Goal: Task Accomplishment & Management: Use online tool/utility

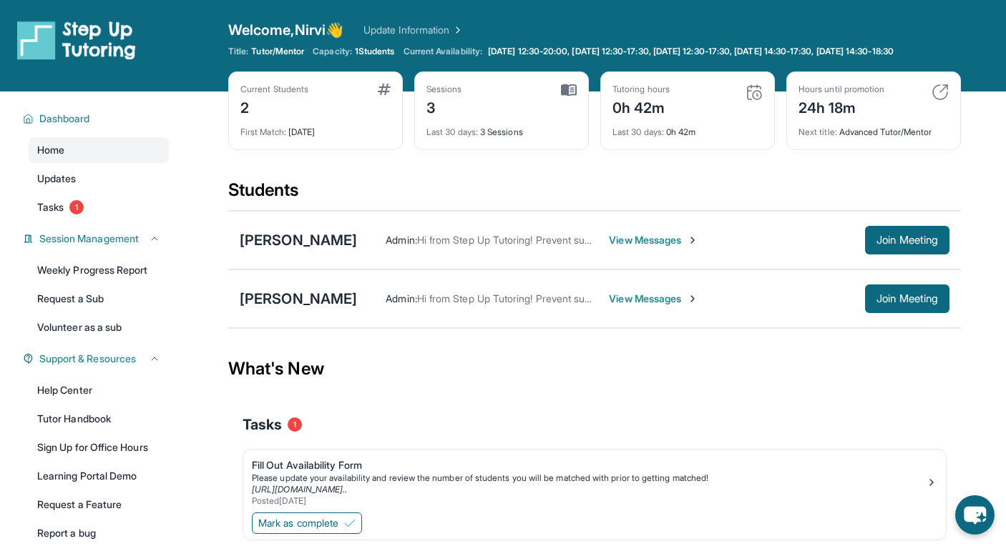
click at [851, 411] on div "Tasks 1" at bounding box center [594, 425] width 704 height 49
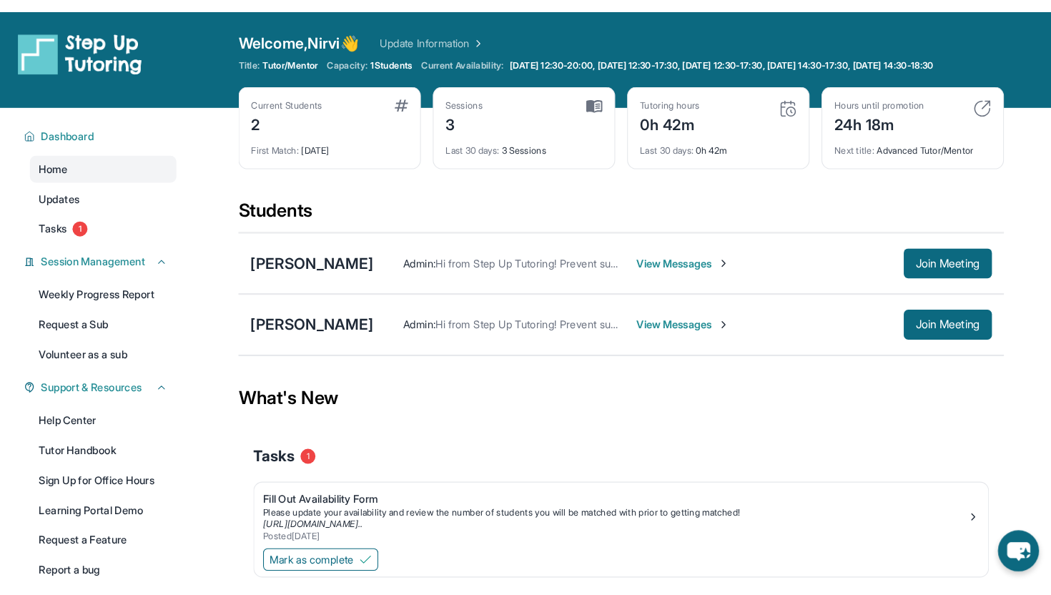
scroll to position [103, 0]
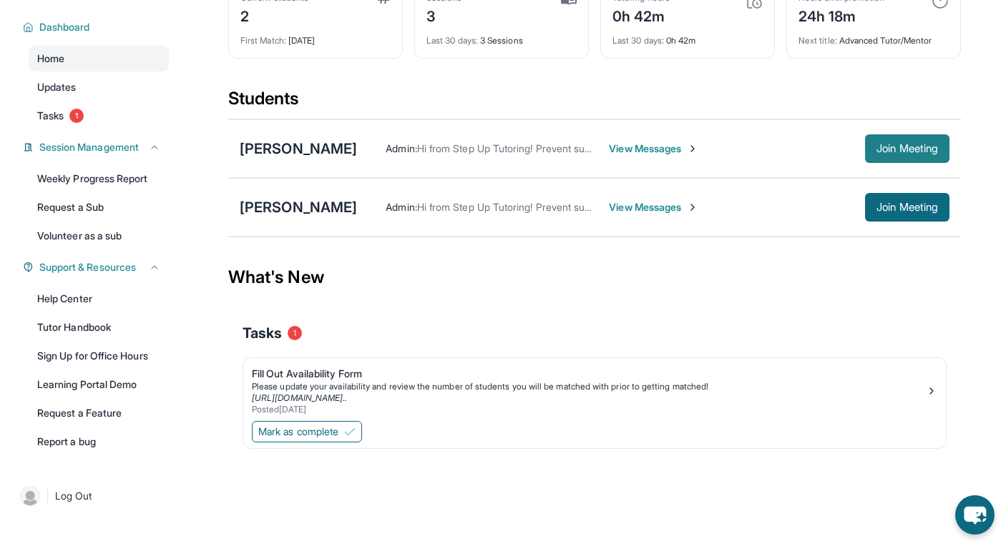
click at [903, 139] on button "Join Meeting" at bounding box center [907, 148] width 84 height 29
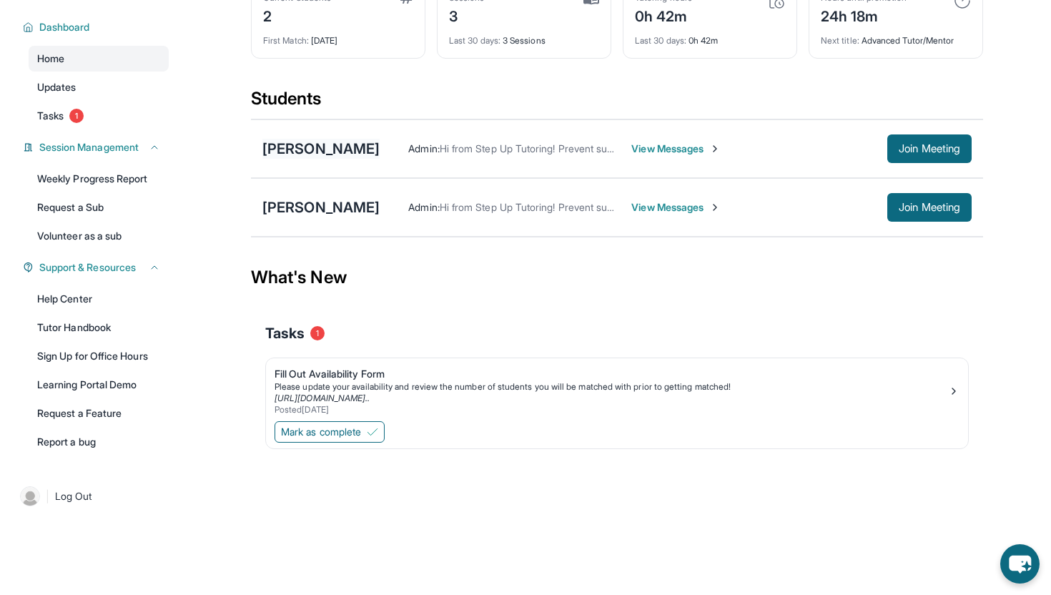
click at [303, 153] on div "[PERSON_NAME]" at bounding box center [320, 149] width 117 height 20
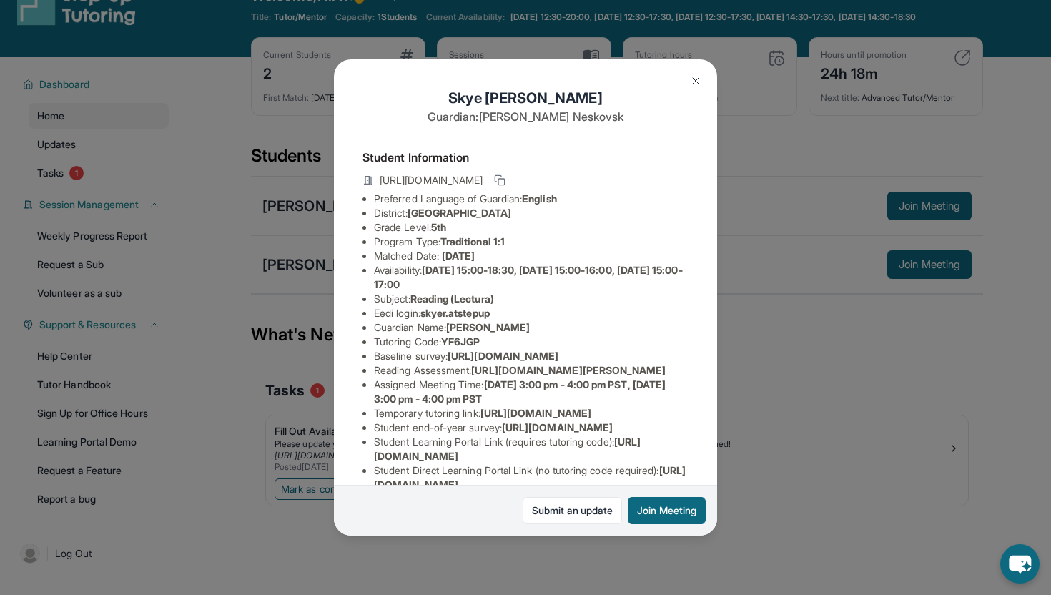
scroll to position [0, 0]
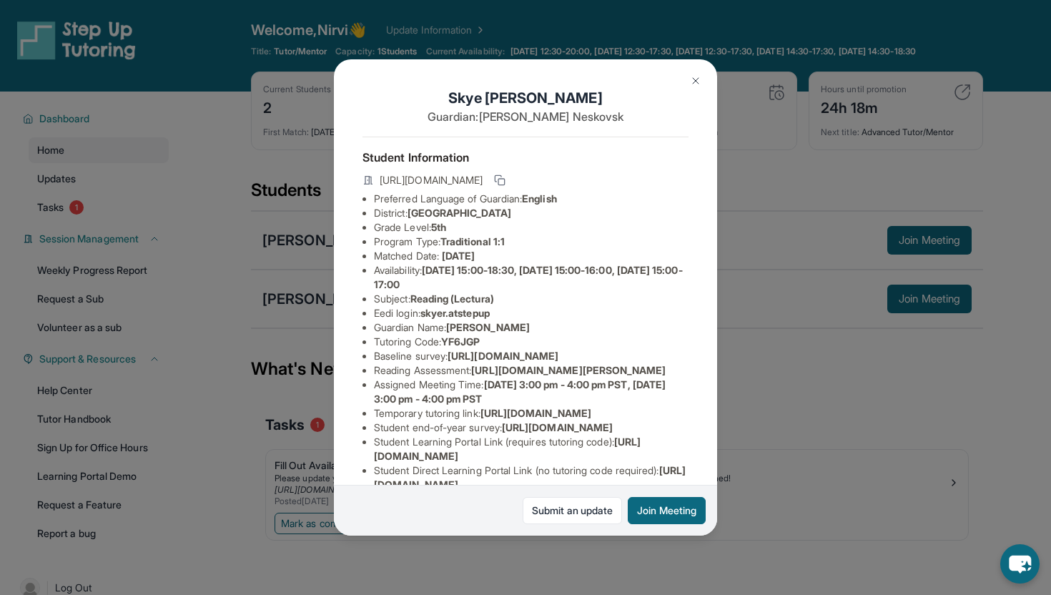
click at [700, 82] on img at bounding box center [695, 80] width 11 height 11
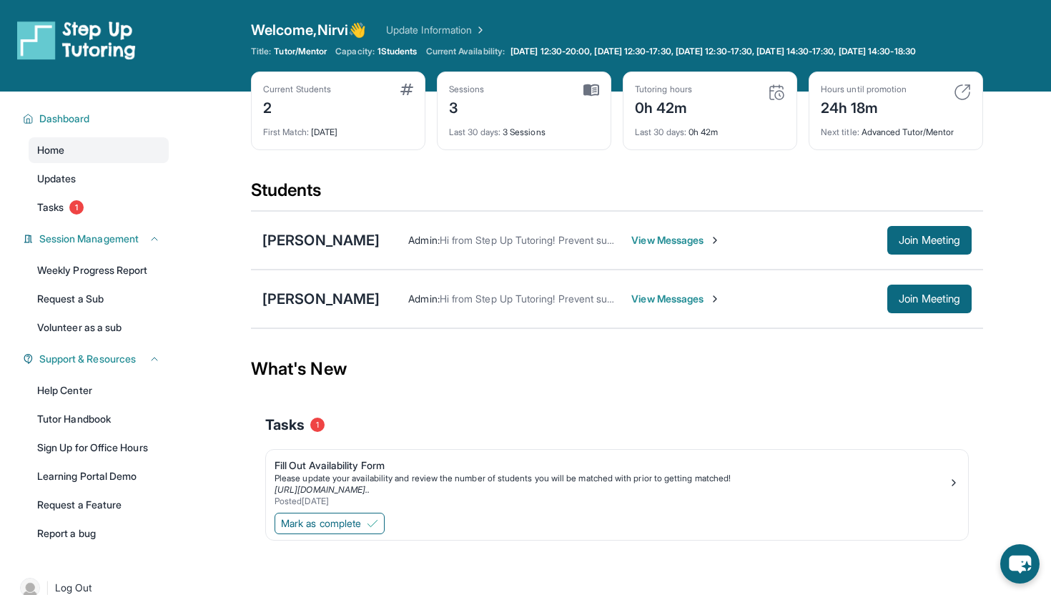
click at [684, 247] on span "View Messages" at bounding box center [676, 240] width 89 height 14
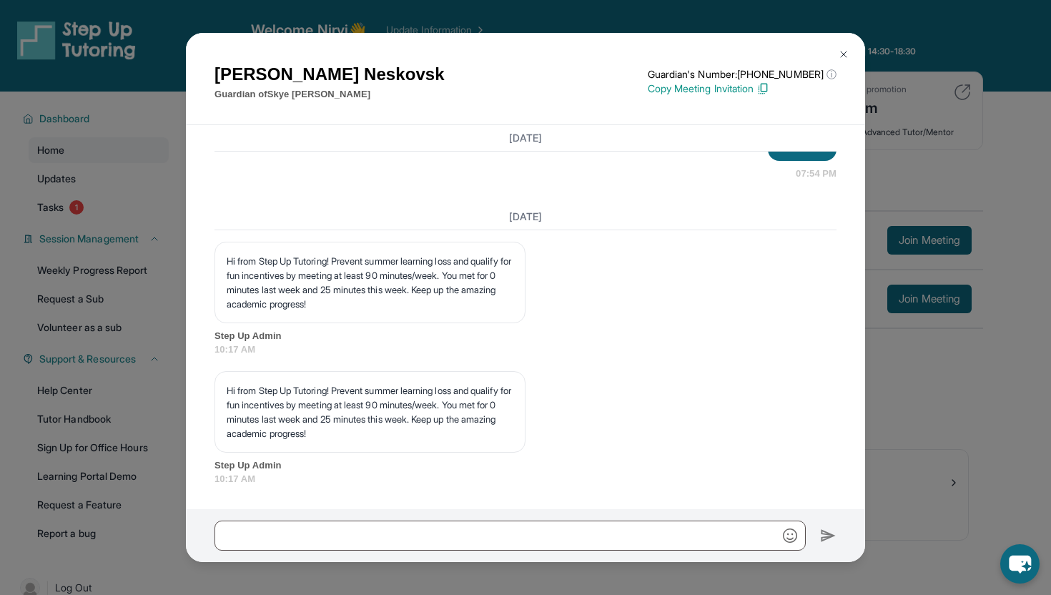
click at [629, 276] on div "Hi from Step Up Tutoring! Prevent summer learning loss and qualify for fun ince…" at bounding box center [526, 299] width 622 height 115
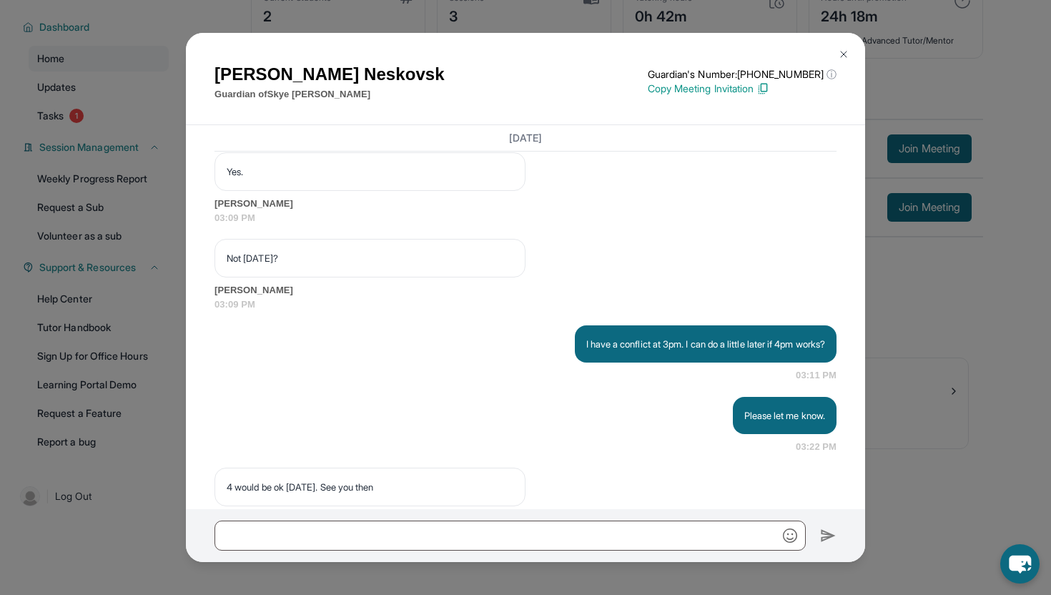
scroll to position [2381, 0]
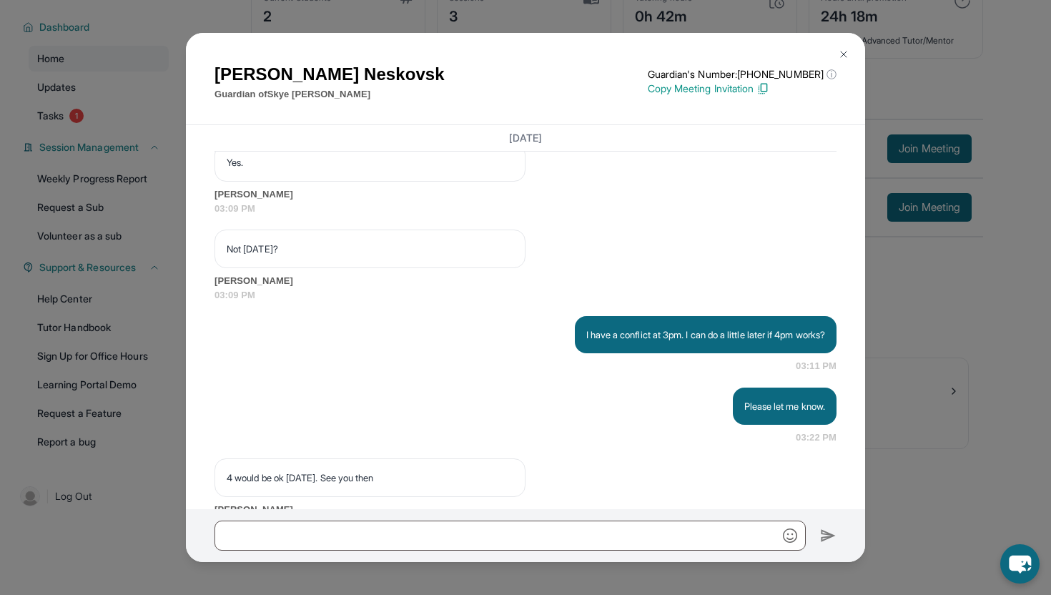
click at [839, 58] on img at bounding box center [843, 54] width 11 height 11
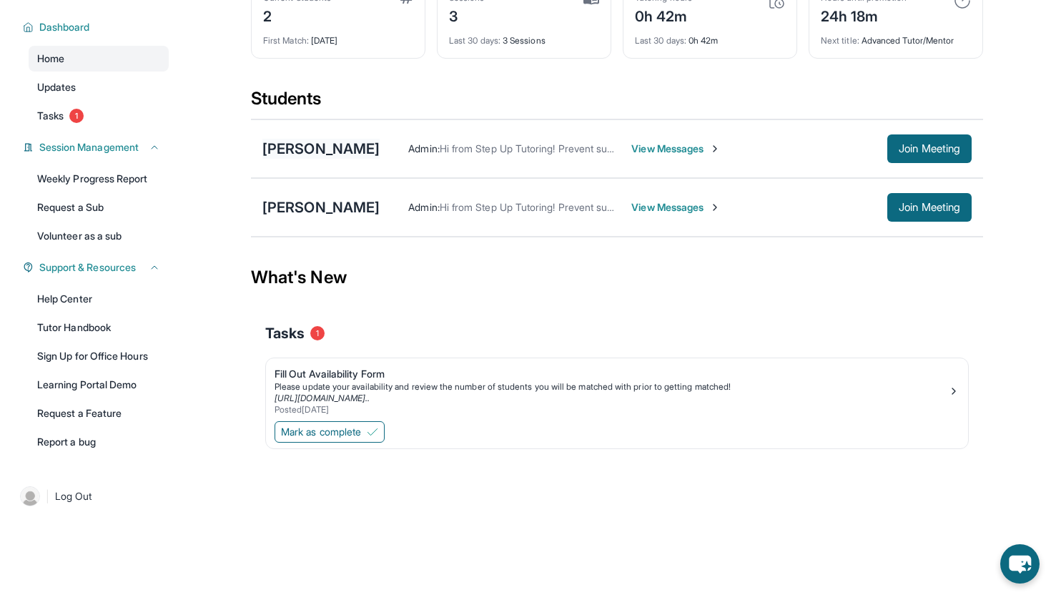
click at [287, 158] on div "[PERSON_NAME]" at bounding box center [320, 149] width 117 height 20
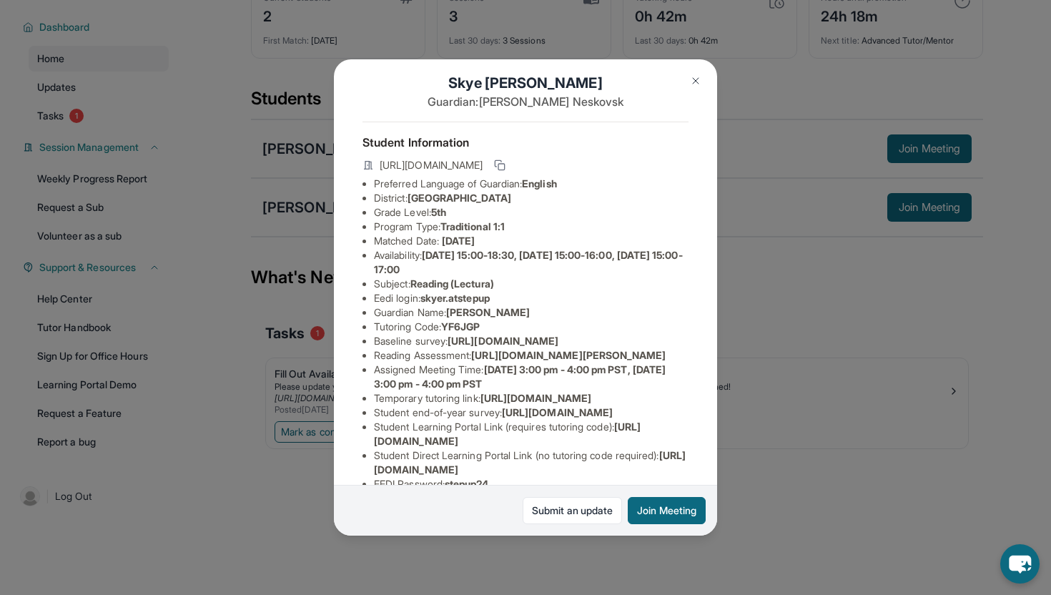
scroll to position [15, 70]
drag, startPoint x: 481, startPoint y: 396, endPoint x: 609, endPoint y: 418, distance: 129.9
click at [610, 363] on li "Reading Assessment : [URL][DOMAIN_NAME][PERSON_NAME]" at bounding box center [531, 355] width 315 height 14
copy span "[URL][DOMAIN_NAME][PERSON_NAME]"
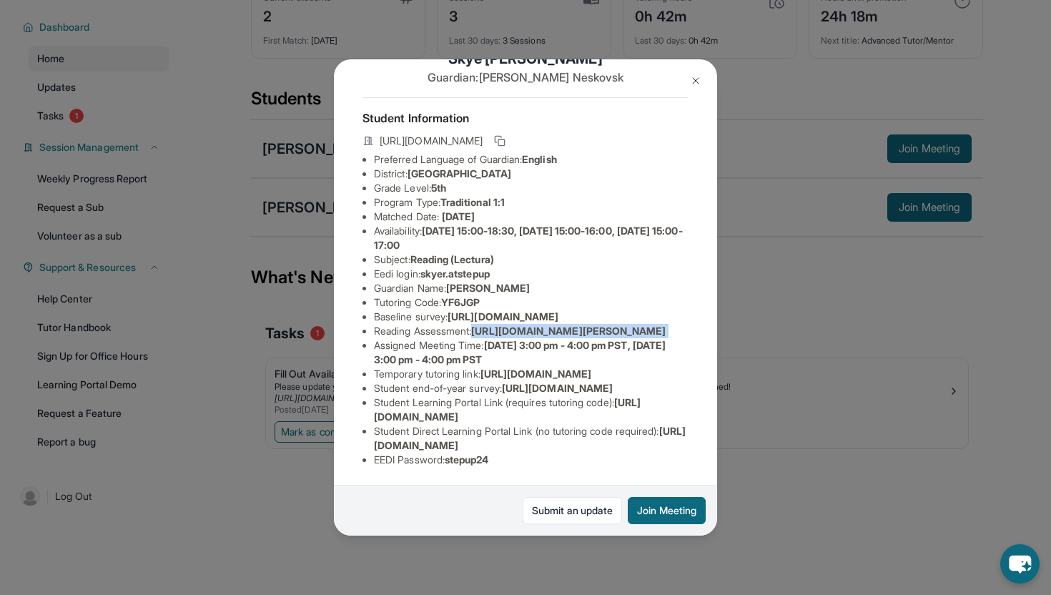
scroll to position [197, 0]
click at [694, 81] on img at bounding box center [695, 80] width 11 height 11
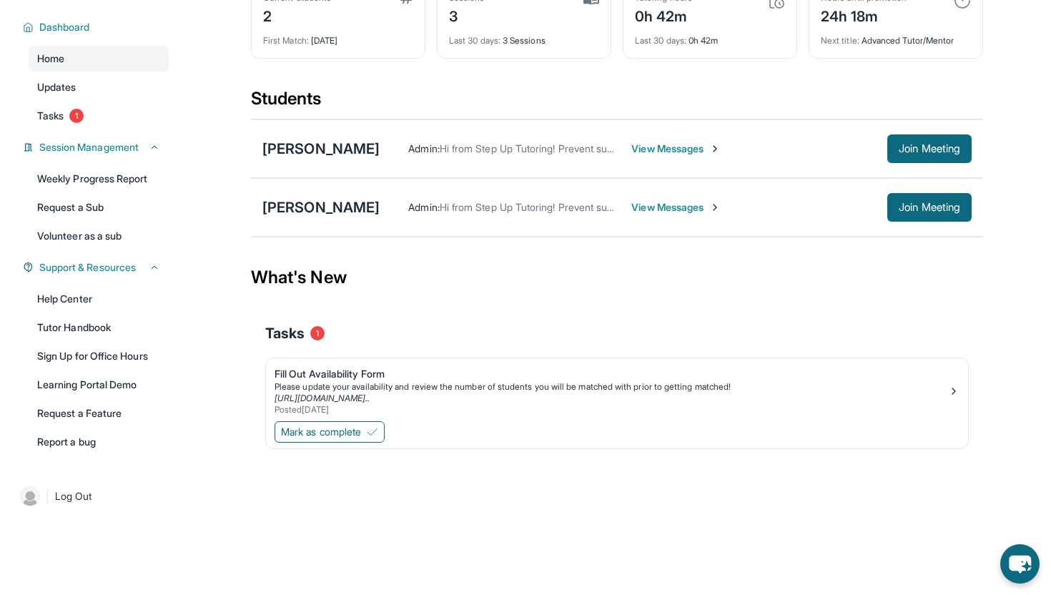
click at [50, 132] on div "Dashboard Home Updates Tasks 1 Session Management Weekly Progress Report Reques…" at bounding box center [91, 233] width 183 height 466
click at [55, 119] on span "Tasks" at bounding box center [50, 116] width 26 height 14
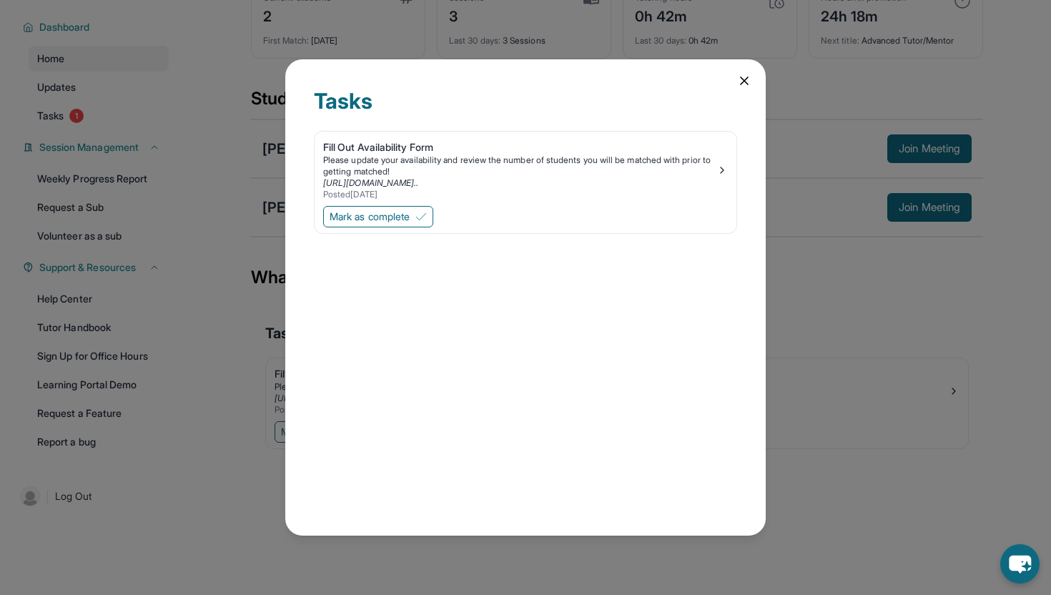
click at [747, 79] on icon at bounding box center [744, 81] width 14 height 14
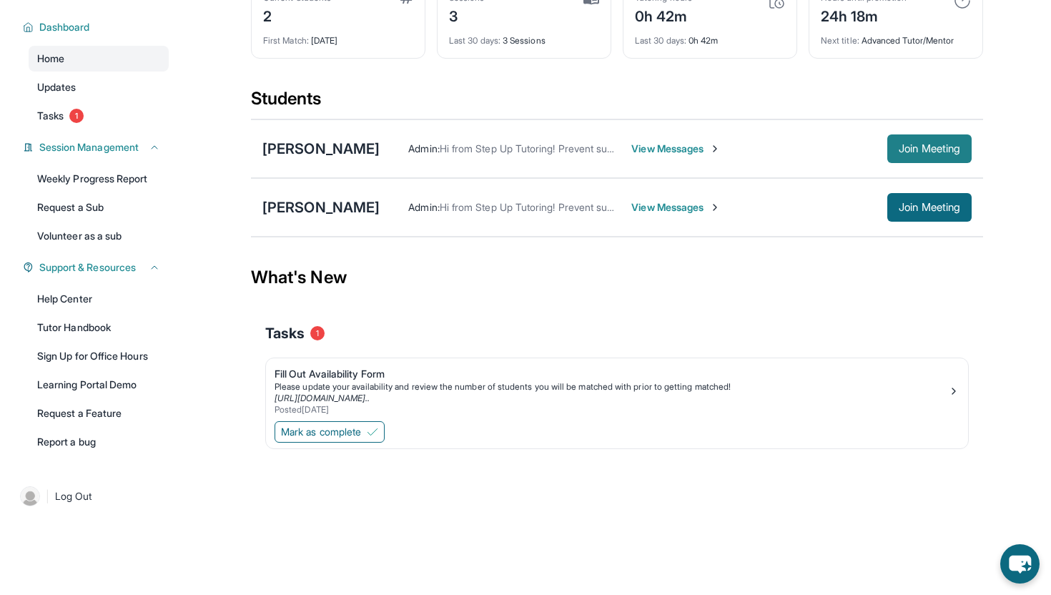
click at [930, 152] on span "Join Meeting" at bounding box center [930, 148] width 62 height 9
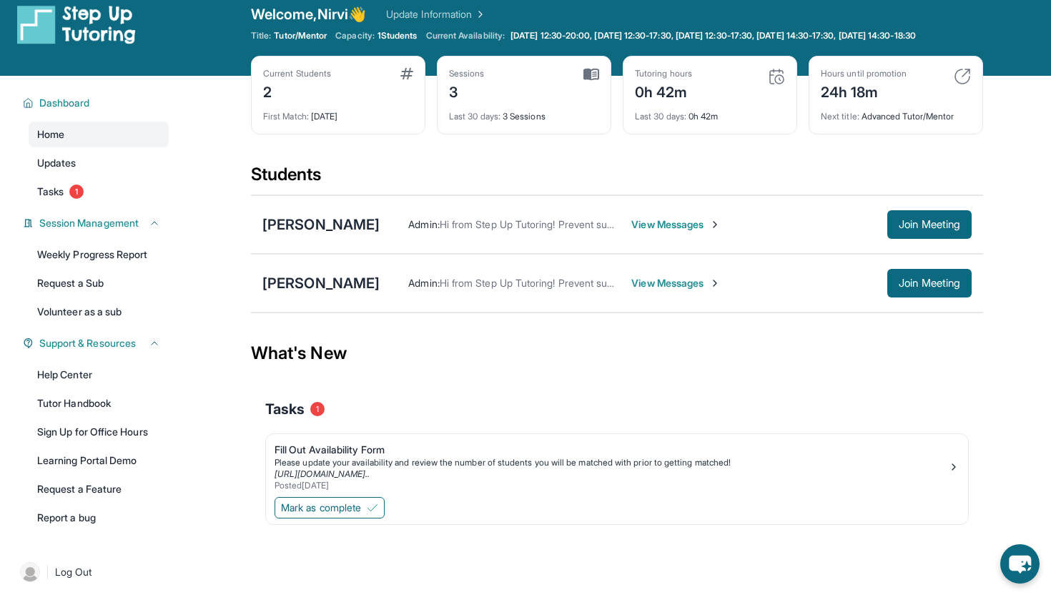
scroll to position [0, 0]
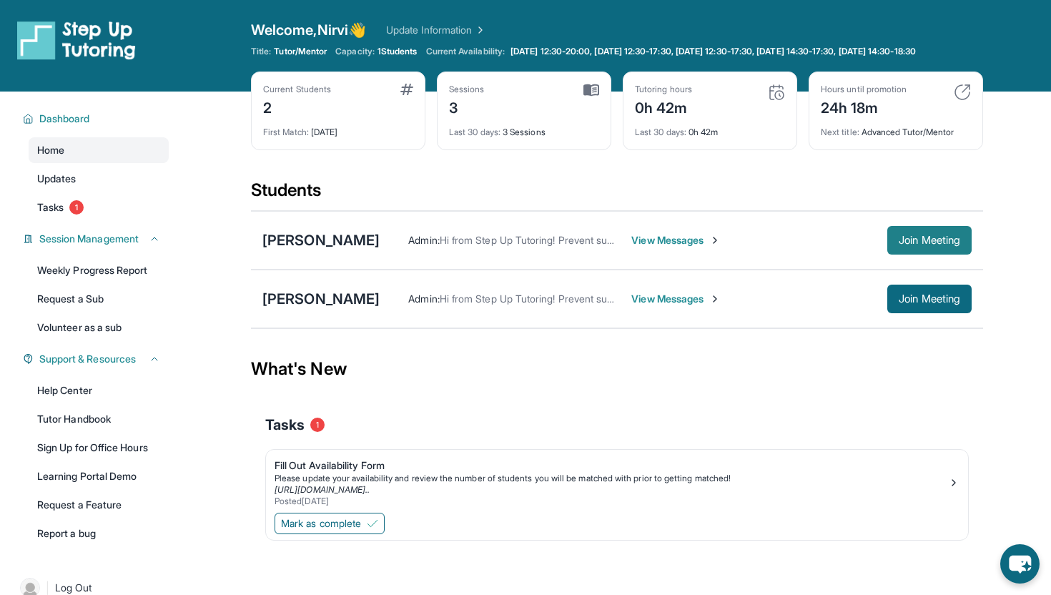
click at [906, 245] on span "Join Meeting" at bounding box center [930, 240] width 62 height 9
